Goal: Task Accomplishment & Management: Manage account settings

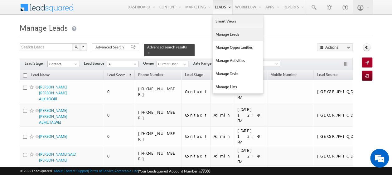
click at [228, 36] on link "Manage Leads" at bounding box center [238, 34] width 50 height 13
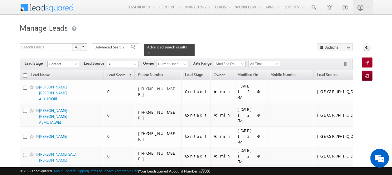
click at [25, 73] on input "checkbox" at bounding box center [25, 75] width 4 height 4
checkbox input "true"
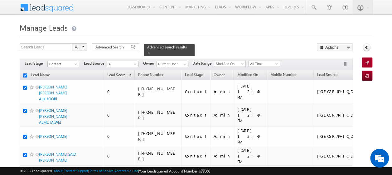
checkbox input "true"
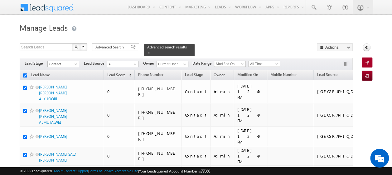
checkbox input "true"
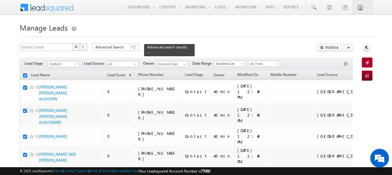
checkbox input "true"
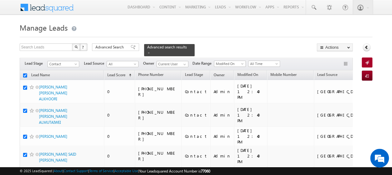
checkbox input "true"
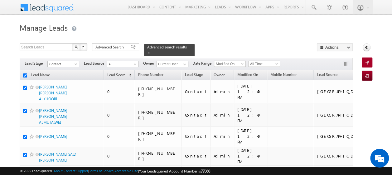
checkbox input "true"
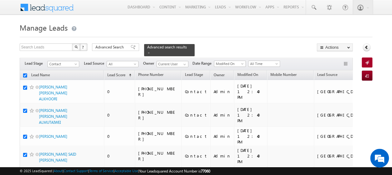
checkbox input "true"
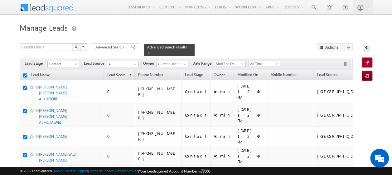
checkbox input "true"
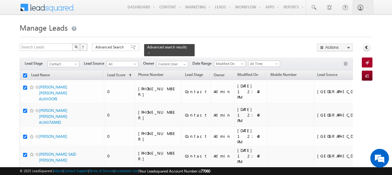
checkbox input "true"
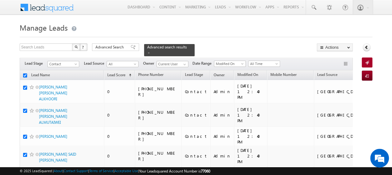
checkbox input "true"
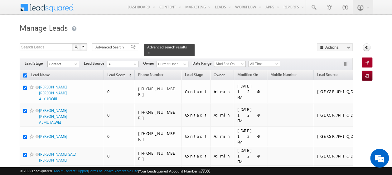
checkbox input "true"
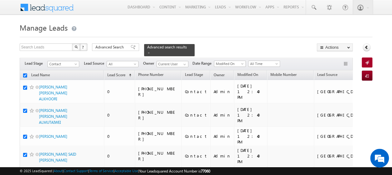
checkbox input "true"
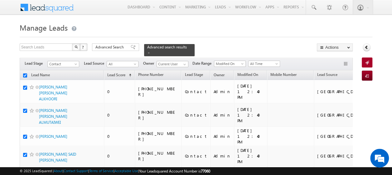
checkbox input "true"
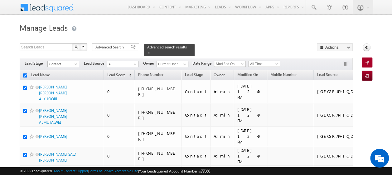
checkbox input "true"
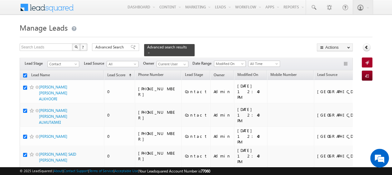
checkbox input "true"
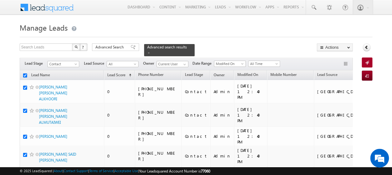
checkbox input "true"
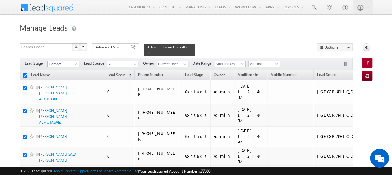
checkbox input "true"
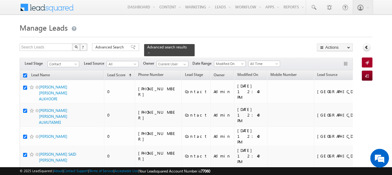
checkbox input "true"
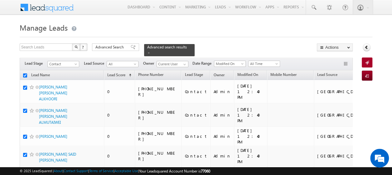
checkbox input "true"
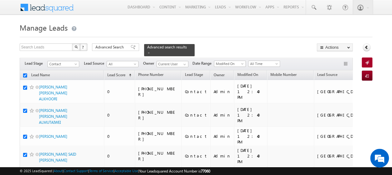
checkbox input "true"
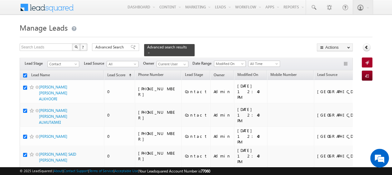
checkbox input "true"
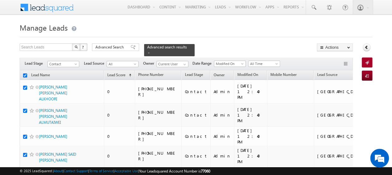
checkbox input "true"
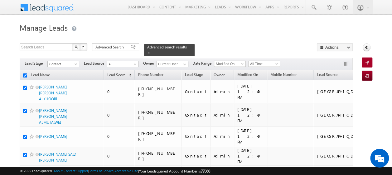
checkbox input "true"
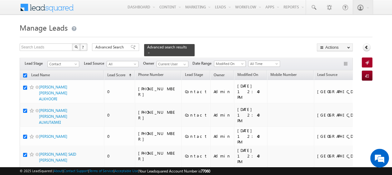
checkbox input "true"
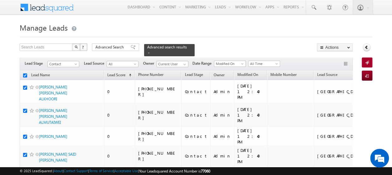
checkbox input "true"
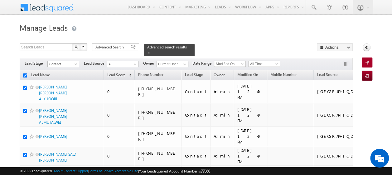
checkbox input "true"
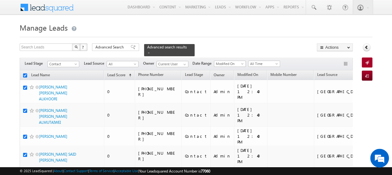
checkbox input "true"
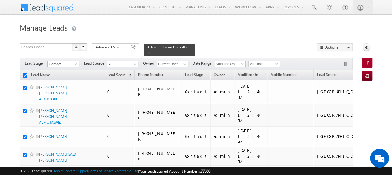
checkbox input "true"
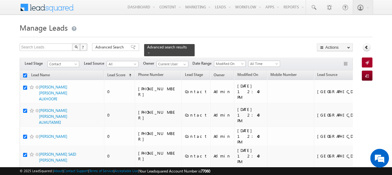
checkbox input "true"
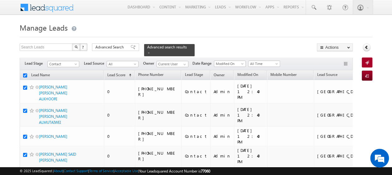
checkbox input "true"
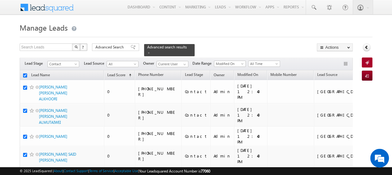
checkbox input "true"
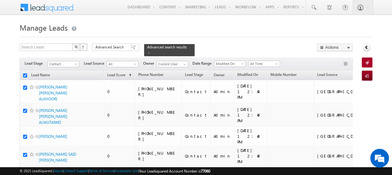
checkbox input "true"
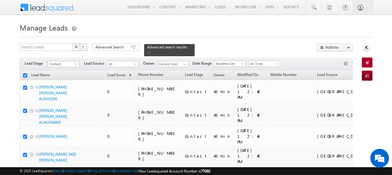
checkbox input "true"
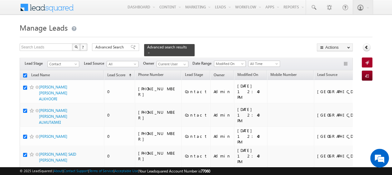
checkbox input "true"
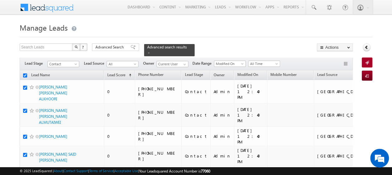
checkbox input "true"
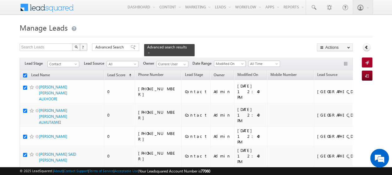
checkbox input "true"
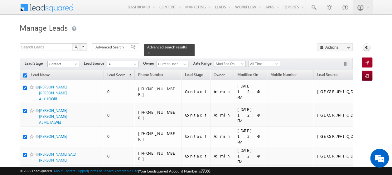
checkbox input "true"
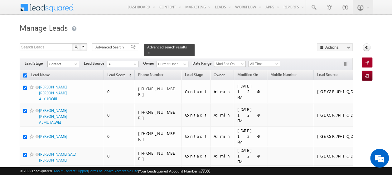
checkbox input "true"
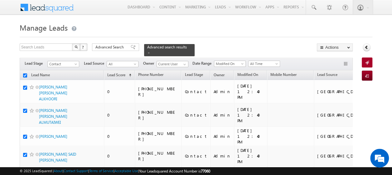
checkbox input "true"
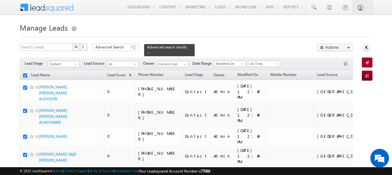
checkbox input "true"
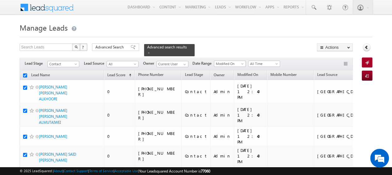
checkbox input "true"
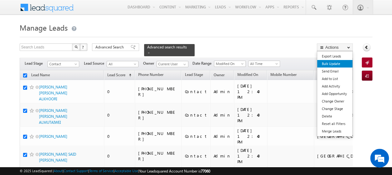
click at [332, 62] on link "Bulk Update" at bounding box center [334, 63] width 35 height 7
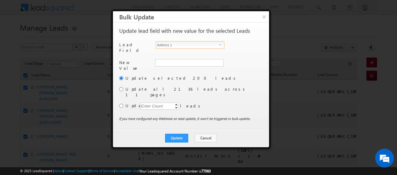
click at [192, 42] on span "Address 1" at bounding box center [187, 45] width 63 height 7
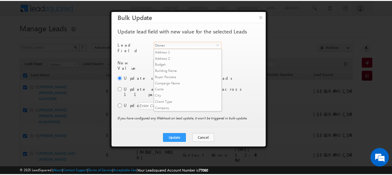
scroll to position [237, 0]
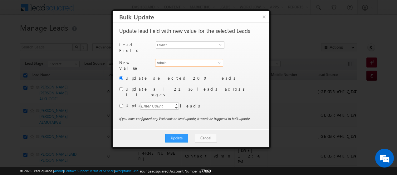
click at [209, 61] on input "Admin" at bounding box center [189, 62] width 68 height 7
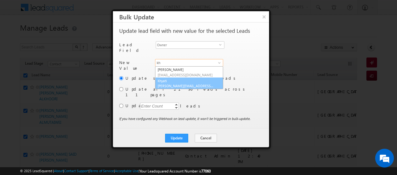
click at [181, 80] on link "Khyati Khyati@indglobal.ae" at bounding box center [189, 83] width 68 height 12
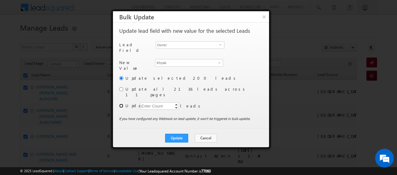
click at [122, 104] on input "radio" at bounding box center [121, 106] width 4 height 4
click at [148, 102] on div "Enter Count" at bounding box center [152, 105] width 24 height 7
click at [183, 134] on button "Update" at bounding box center [176, 138] width 23 height 9
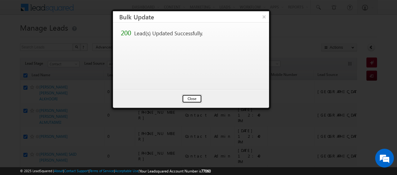
click at [191, 95] on button "Close" at bounding box center [192, 98] width 20 height 9
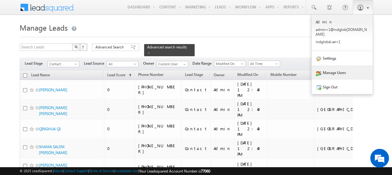
click at [339, 73] on link "Manage Users" at bounding box center [342, 72] width 61 height 14
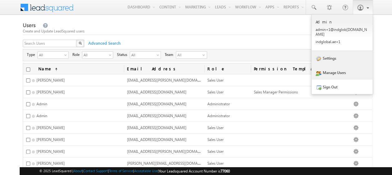
click at [334, 52] on link "Settings" at bounding box center [342, 58] width 61 height 14
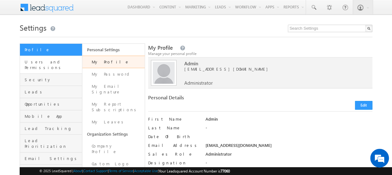
click at [52, 64] on link "Users and Permissions" at bounding box center [51, 65] width 62 height 18
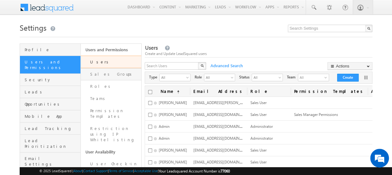
click at [103, 74] on link "Sales Groups" at bounding box center [111, 74] width 61 height 12
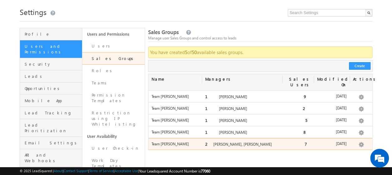
scroll to position [15, 0]
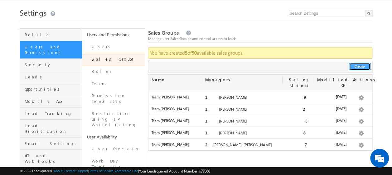
click at [357, 66] on button "Create" at bounding box center [360, 66] width 22 height 7
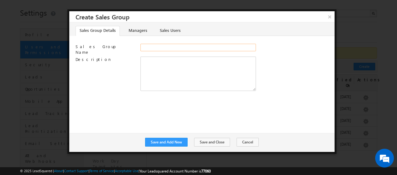
click at [157, 47] on input "Sales Group Name" at bounding box center [197, 47] width 115 height 7
type input "TEAM Yash Kumar"
click at [128, 27] on link "Managers" at bounding box center [138, 31] width 27 height 10
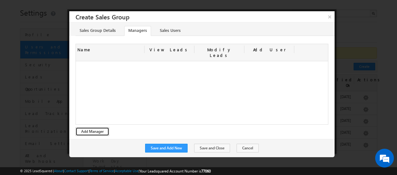
click at [92, 127] on button "Add Manager" at bounding box center [93, 131] width 34 height 9
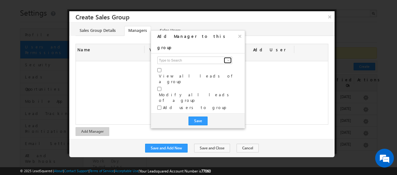
click at [226, 58] on span at bounding box center [228, 60] width 5 height 5
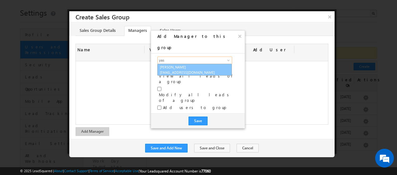
click at [187, 64] on link "Yash Rajput yash.rajput@indglobal.ae" at bounding box center [194, 70] width 75 height 12
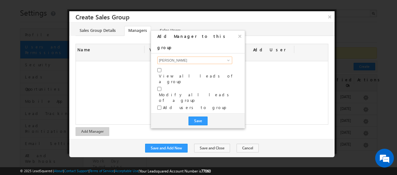
type input "Yash Rajput"
click at [160, 68] on input "checkbox" at bounding box center [159, 70] width 4 height 4
checkbox input "true"
click at [161, 86] on div "Modify all leads of a group" at bounding box center [197, 95] width 81 height 19
click at [160, 105] on input "checkbox" at bounding box center [159, 107] width 4 height 4
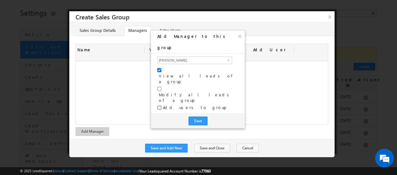
checkbox input "true"
click at [159, 87] on input "checkbox" at bounding box center [159, 89] width 4 height 4
checkbox input "true"
click at [198, 116] on button "Save" at bounding box center [197, 120] width 19 height 9
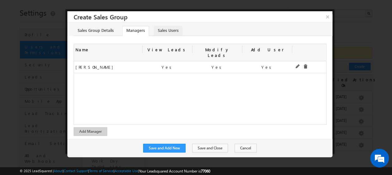
click at [162, 29] on link "Sales Users" at bounding box center [168, 31] width 29 height 10
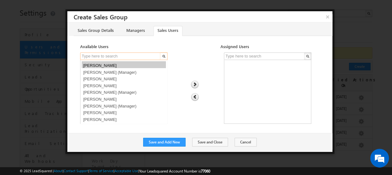
click at [146, 54] on input "text" at bounding box center [120, 55] width 81 height 7
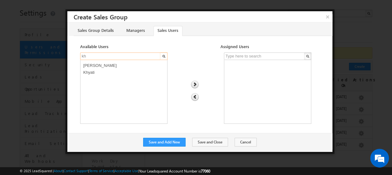
type input "kh"
select select "a35da3c7-744f-11f0-8589-125492a0d7ad"
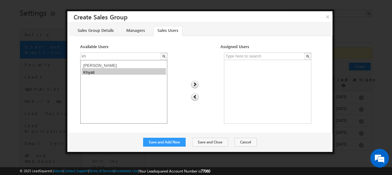
click at [98, 73] on option "Khyati" at bounding box center [124, 71] width 84 height 7
click at [194, 83] on img at bounding box center [195, 85] width 8 height 8
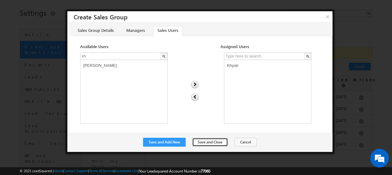
click at [205, 140] on button "Save and Close" at bounding box center [210, 142] width 36 height 9
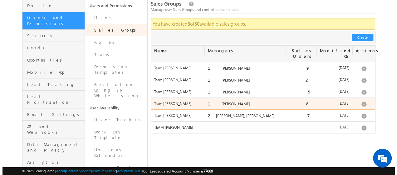
scroll to position [46, 0]
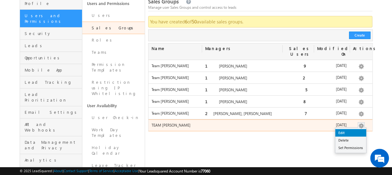
click at [348, 129] on link "Edit" at bounding box center [350, 132] width 31 height 7
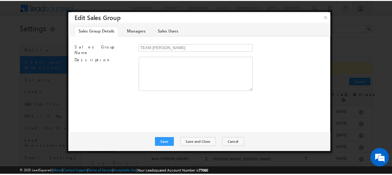
scroll to position [0, 0]
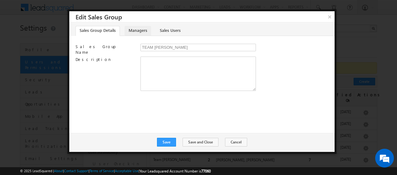
click at [134, 32] on link "Managers" at bounding box center [138, 31] width 27 height 10
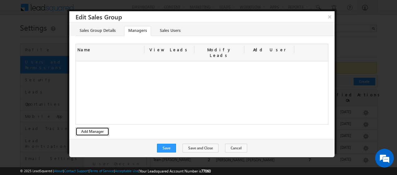
click at [95, 127] on button "Add Manager" at bounding box center [93, 131] width 34 height 9
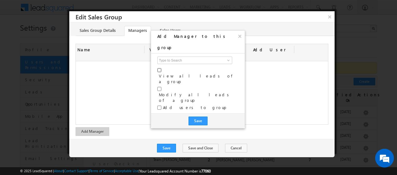
drag, startPoint x: 160, startPoint y: 59, endPoint x: 160, endPoint y: 66, distance: 7.5
click at [160, 66] on div "View all leads of a group Modify all leads of a group Add users to group" at bounding box center [197, 84] width 81 height 57
click at [160, 87] on input "checkbox" at bounding box center [159, 89] width 4 height 4
checkbox input "true"
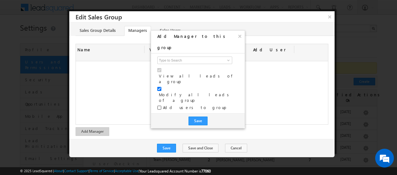
click at [159, 105] on input "checkbox" at bounding box center [159, 107] width 4 height 4
checkbox input "true"
click at [194, 116] on button "Save" at bounding box center [197, 120] width 19 height 9
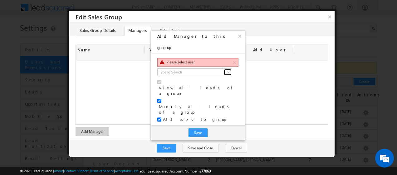
click at [228, 70] on span at bounding box center [228, 72] width 5 height 5
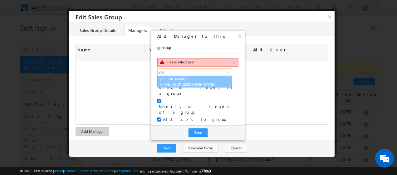
click at [190, 82] on span "[EMAIL_ADDRESS][DOMAIN_NAME]" at bounding box center [188, 84] width 56 height 5
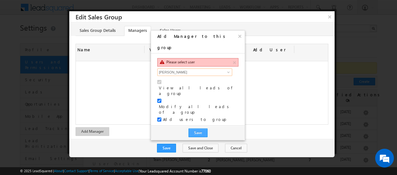
type input "[PERSON_NAME]"
click at [199, 128] on button "Save" at bounding box center [197, 132] width 19 height 9
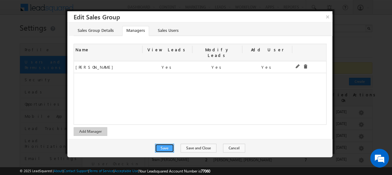
click at [172, 144] on button "Save" at bounding box center [164, 148] width 19 height 9
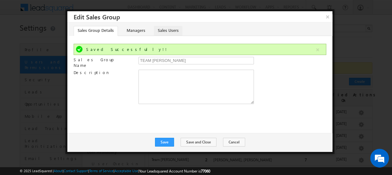
click at [166, 28] on link "Sales Users" at bounding box center [168, 31] width 29 height 10
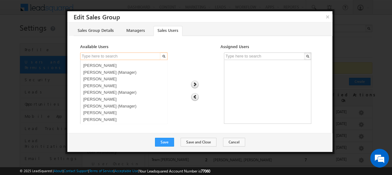
click at [119, 56] on input "text" at bounding box center [120, 55] width 81 height 7
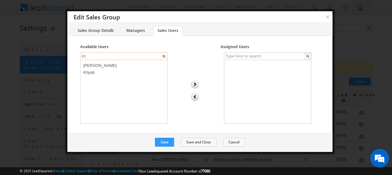
type input "kh"
select select "a35da3c7-744f-11f0-8589-125492a0d7ad"
click at [96, 71] on option "Khyati" at bounding box center [124, 71] width 84 height 7
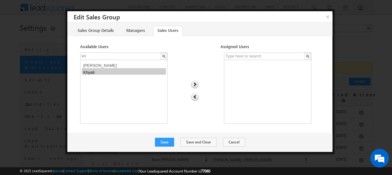
click at [194, 82] on img at bounding box center [195, 85] width 8 height 8
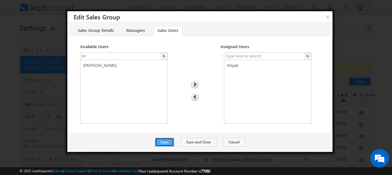
click at [168, 142] on button "Save" at bounding box center [164, 142] width 19 height 9
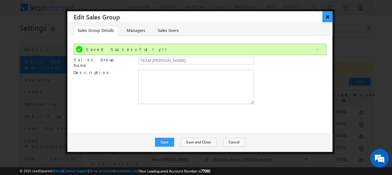
click at [327, 17] on button "×" at bounding box center [328, 16] width 10 height 11
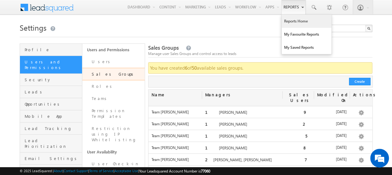
click at [294, 23] on link "Reports Home" at bounding box center [307, 21] width 50 height 13
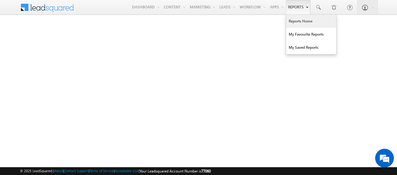
click at [306, 21] on link "Reports Home" at bounding box center [311, 21] width 50 height 13
